Goal: Information Seeking & Learning: Learn about a topic

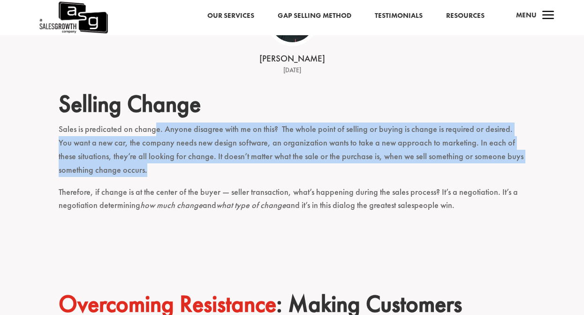
drag, startPoint x: 152, startPoint y: 129, endPoint x: 265, endPoint y: 166, distance: 119.1
click at [265, 166] on p "Sales is predicated on change. Anyone disagree with me on this? The whole point…" at bounding box center [293, 154] width 468 height 62
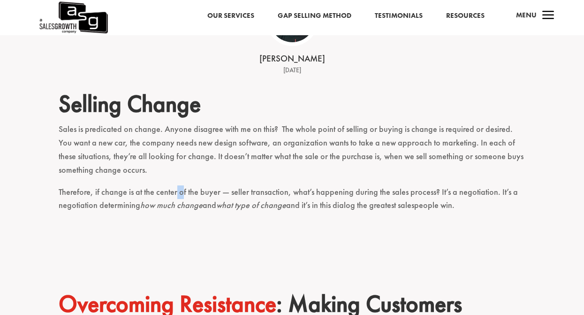
click at [180, 194] on p "Therefore, if change is at the center of the buyer — seller transaction, what’s…" at bounding box center [293, 203] width 468 height 36
drag, startPoint x: 156, startPoint y: 192, endPoint x: 281, endPoint y: 198, distance: 125.0
click at [281, 198] on p "Therefore, if change is at the center of the buyer — seller transaction, what’s…" at bounding box center [293, 203] width 468 height 36
click at [181, 167] on p "Sales is predicated on change. Anyone disagree with me on this? The whole point…" at bounding box center [293, 154] width 468 height 62
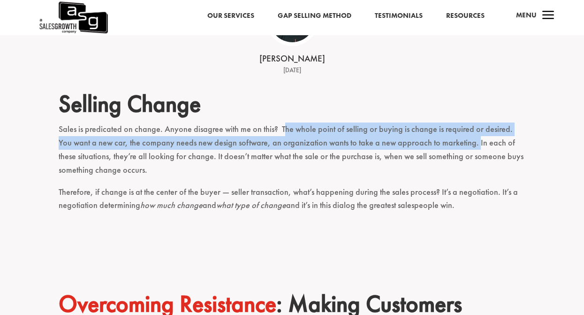
drag, startPoint x: 289, startPoint y: 129, endPoint x: 453, endPoint y: 140, distance: 164.2
click at [458, 139] on p "Sales is predicated on change. Anyone disagree with me on this? The whole point…" at bounding box center [293, 154] width 468 height 62
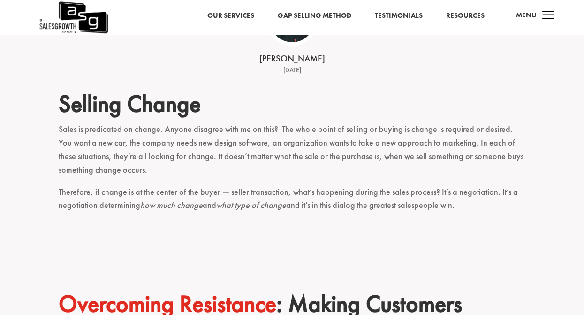
click at [376, 109] on h2 "Selling Change" at bounding box center [293, 106] width 468 height 33
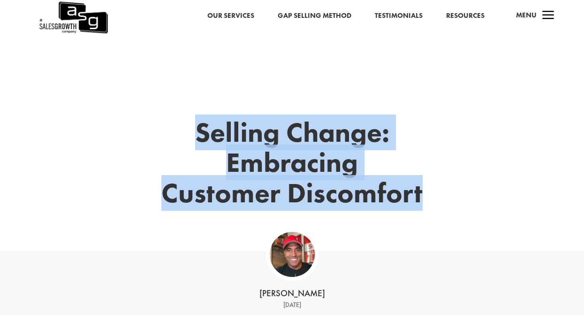
drag, startPoint x: 199, startPoint y: 128, endPoint x: 486, endPoint y: 186, distance: 293.6
click at [486, 186] on div "Selling Change: Embracing Customer Discomfort" at bounding box center [293, 178] width 468 height 145
copy h1 "Selling Change: Embracing Customer Discomfort"
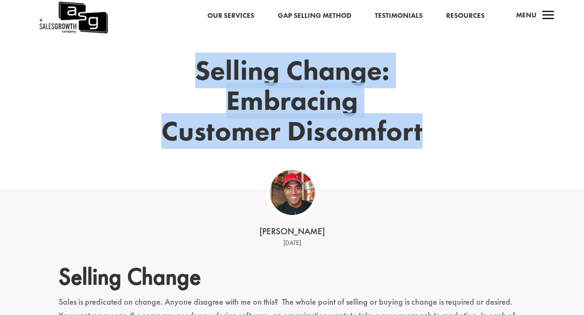
scroll to position [94, 0]
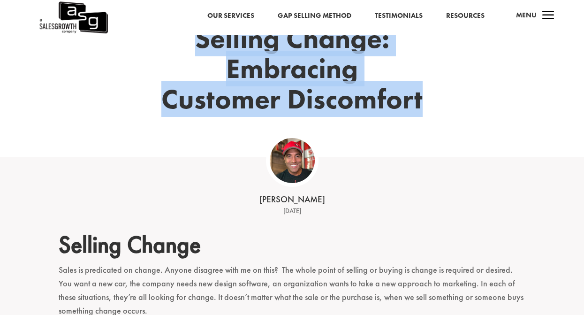
drag, startPoint x: 316, startPoint y: 210, endPoint x: 248, endPoint y: 203, distance: 68.9
click at [248, 203] on div "[PERSON_NAME] [DATE]" at bounding box center [292, 187] width 291 height 60
copy div "[PERSON_NAME] [DATE]"
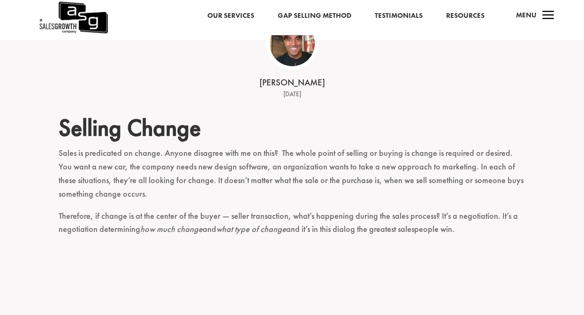
scroll to position [235, 0]
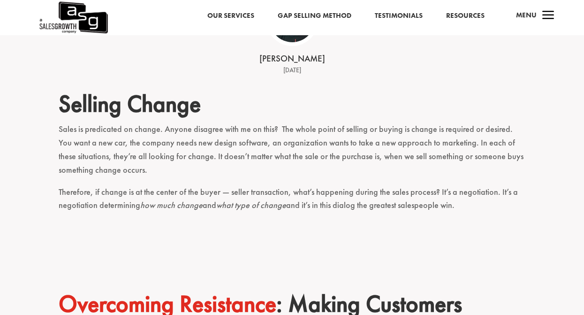
drag, startPoint x: 62, startPoint y: 103, endPoint x: 525, endPoint y: 202, distance: 473.4
copy div "Selling Change Sales is predicated on change. Anyone disagree with me on this? …"
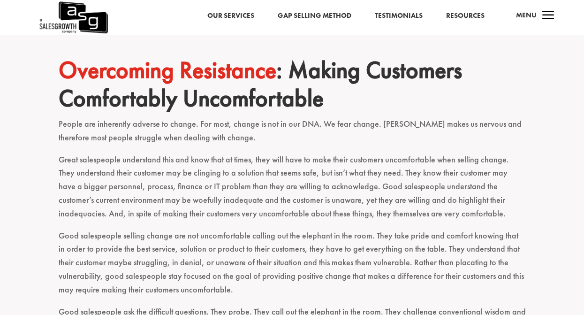
scroll to position [469, 0]
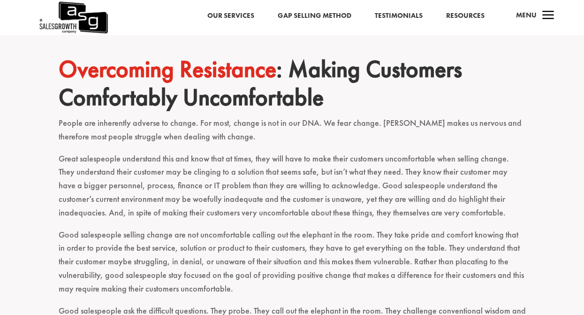
click at [46, 65] on div "Selling Change Sales is predicated on change. Anyone disagree with me on this? …" at bounding box center [292, 262] width 584 height 838
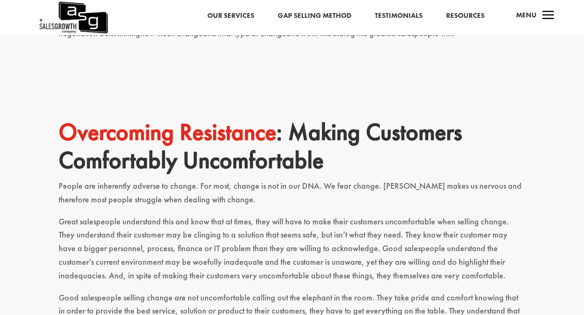
scroll to position [376, 0]
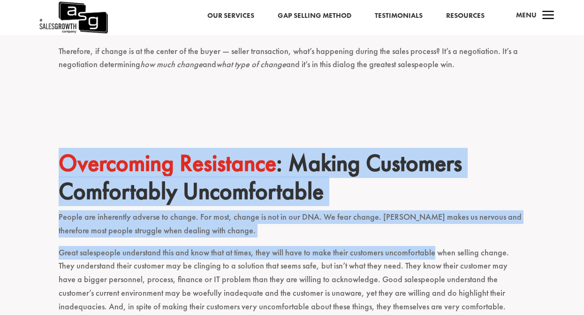
drag, startPoint x: 37, startPoint y: 151, endPoint x: 432, endPoint y: 252, distance: 408.0
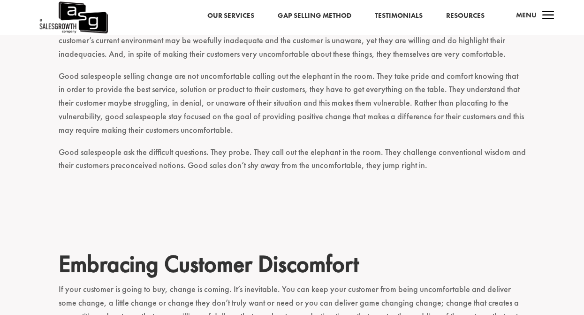
scroll to position [657, 0]
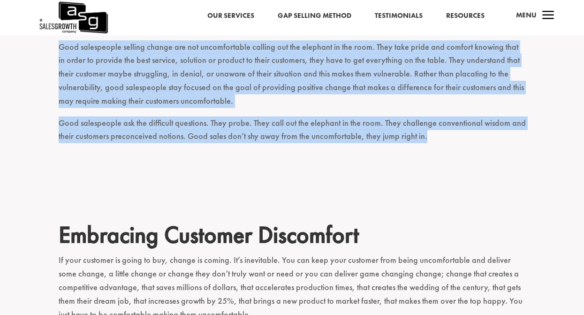
click at [436, 133] on p "Good salespeople ask the difficult questions. They probe. They call out the ele…" at bounding box center [293, 134] width 468 height 36
copy div "Loremipsum Dolorsitam : Consec Adipiscin Elitseddoei Temporincidid Utlabo etd m…"
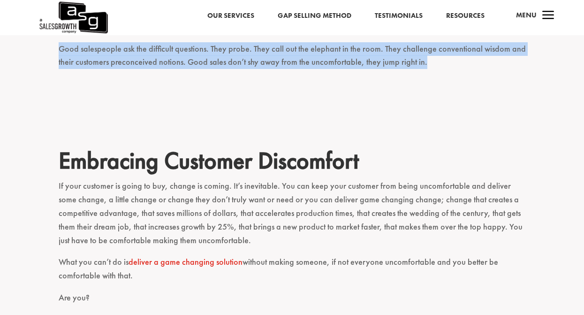
scroll to position [751, 0]
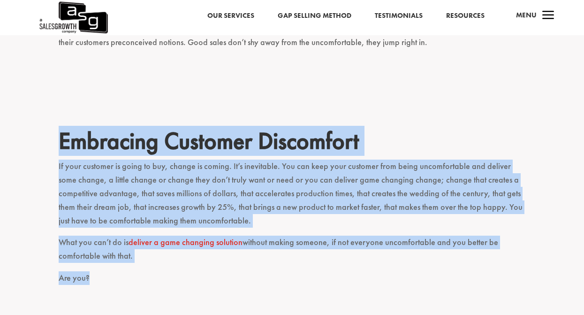
drag, startPoint x: 60, startPoint y: 135, endPoint x: 108, endPoint y: 285, distance: 157.7
copy div "Embracing Customer Discomfort If your customer is going to buy, change is comin…"
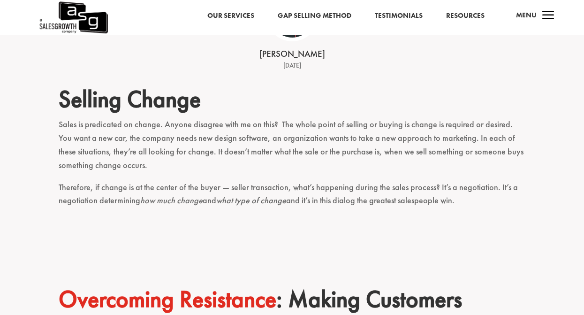
scroll to position [235, 0]
